Goal: Contribute content: Contribute content

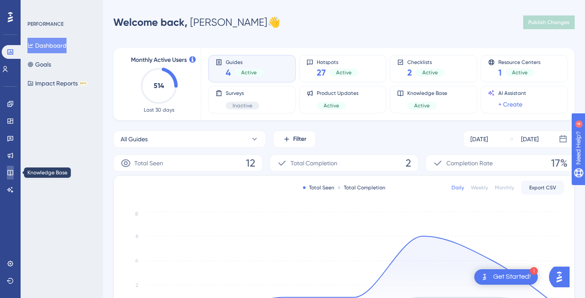
click at [14, 173] on link at bounding box center [10, 173] width 7 height 14
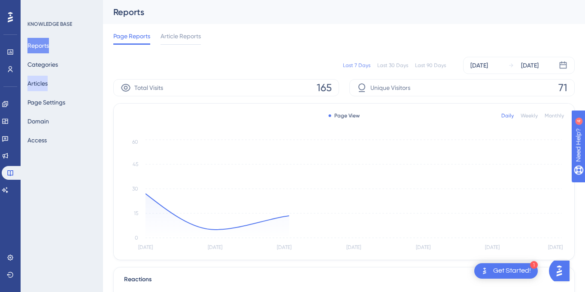
click at [42, 81] on button "Articles" at bounding box center [37, 83] width 20 height 15
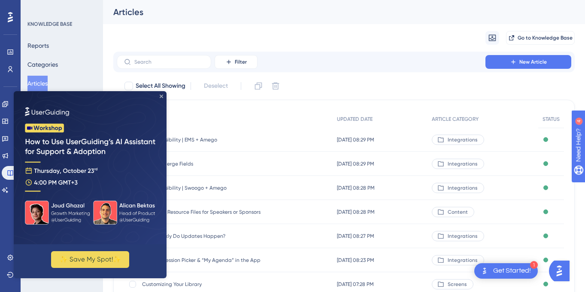
click at [163, 97] on icon "Close Preview" at bounding box center [161, 95] width 3 height 3
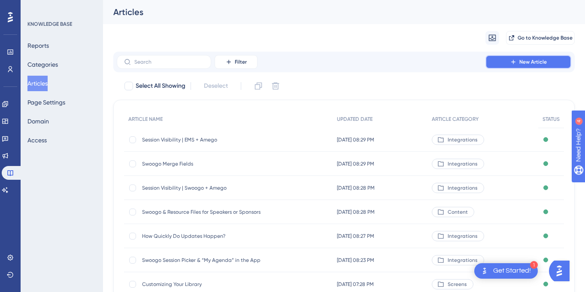
click at [529, 60] on span "New Article" at bounding box center [533, 61] width 27 height 7
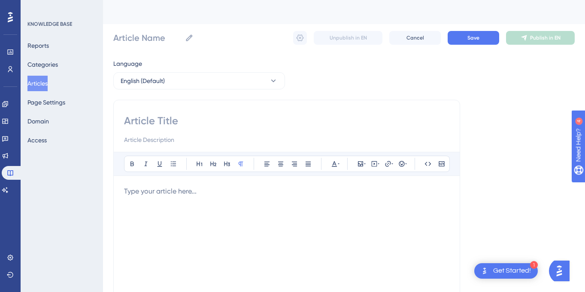
scroll to position [74, 0]
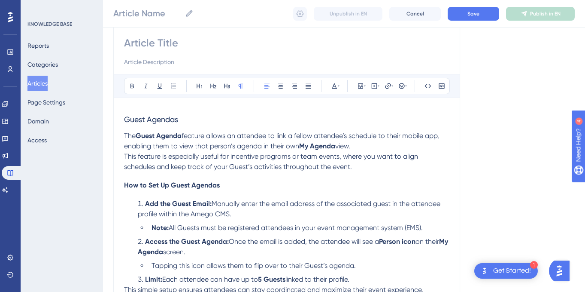
click at [144, 45] on input at bounding box center [287, 43] width 326 height 14
type input "G"
type input "Gues"
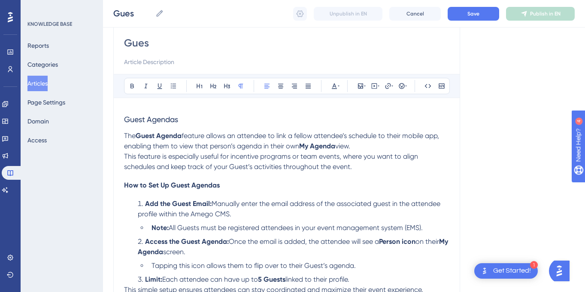
type input "Guest"
type input "Guest A"
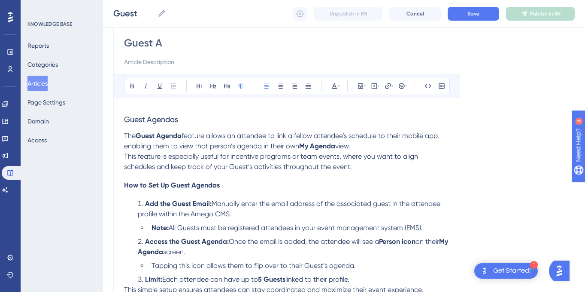
type input "Guest A"
type input "Guest Age"
type input "Guest Agendas"
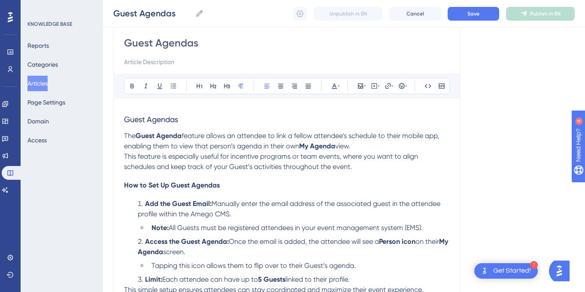
type input "Guest Agenda"
drag, startPoint x: 126, startPoint y: 117, endPoint x: 192, endPoint y: 123, distance: 66.0
click at [192, 123] on h3 "Guest Agendas" at bounding box center [287, 119] width 326 height 22
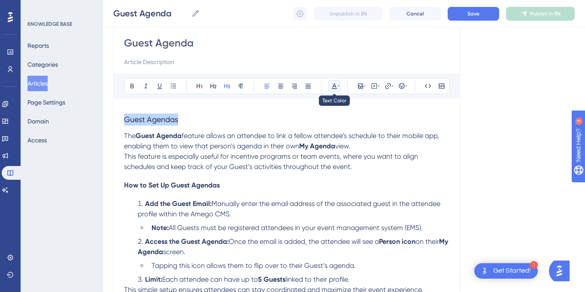
click at [335, 89] on icon at bounding box center [334, 85] width 7 height 7
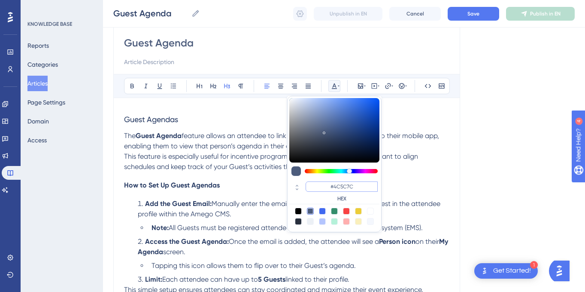
click at [341, 186] on input "#4C5C7C" at bounding box center [342, 186] width 72 height 10
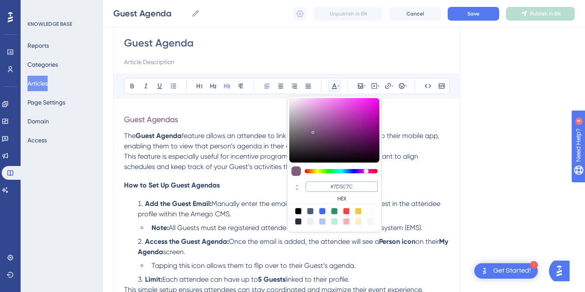
click at [348, 184] on input "#7D5C7C" at bounding box center [342, 186] width 72 height 10
click at [362, 186] on input "#7D127C" at bounding box center [342, 186] width 72 height 10
type input "#7D12FF"
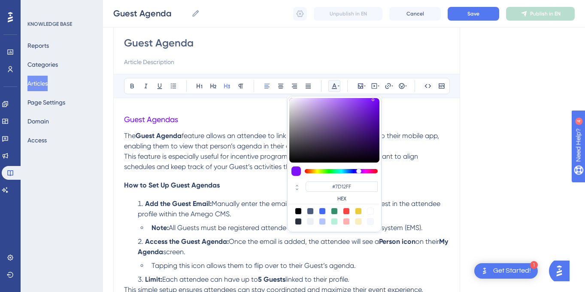
click at [426, 177] on div "Guest Agendas The Guest Agenda feature allows an attendee to link a fellow atte…" at bounding box center [287, 202] width 326 height 189
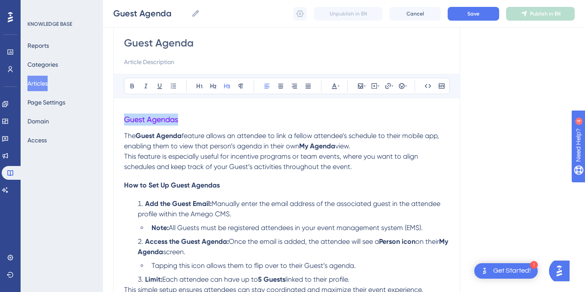
drag, startPoint x: 183, startPoint y: 119, endPoint x: 124, endPoint y: 120, distance: 59.7
click at [124, 120] on h3 "Guest Agendas" at bounding box center [287, 119] width 326 height 22
click at [134, 88] on icon at bounding box center [132, 85] width 7 height 7
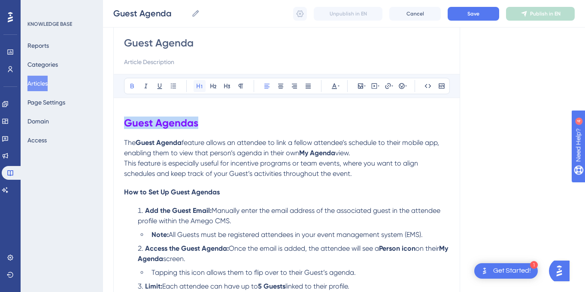
click at [198, 84] on icon at bounding box center [199, 85] width 7 height 7
click at [214, 143] on span "feature allows an attendee to link a fellow attendee’s schedule to their mobile…" at bounding box center [282, 147] width 317 height 18
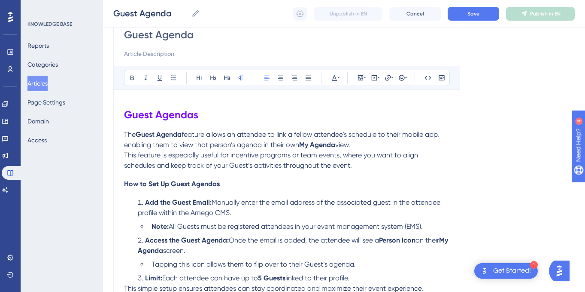
scroll to position [83, 0]
